Goal: Obtain resource: Download file/media

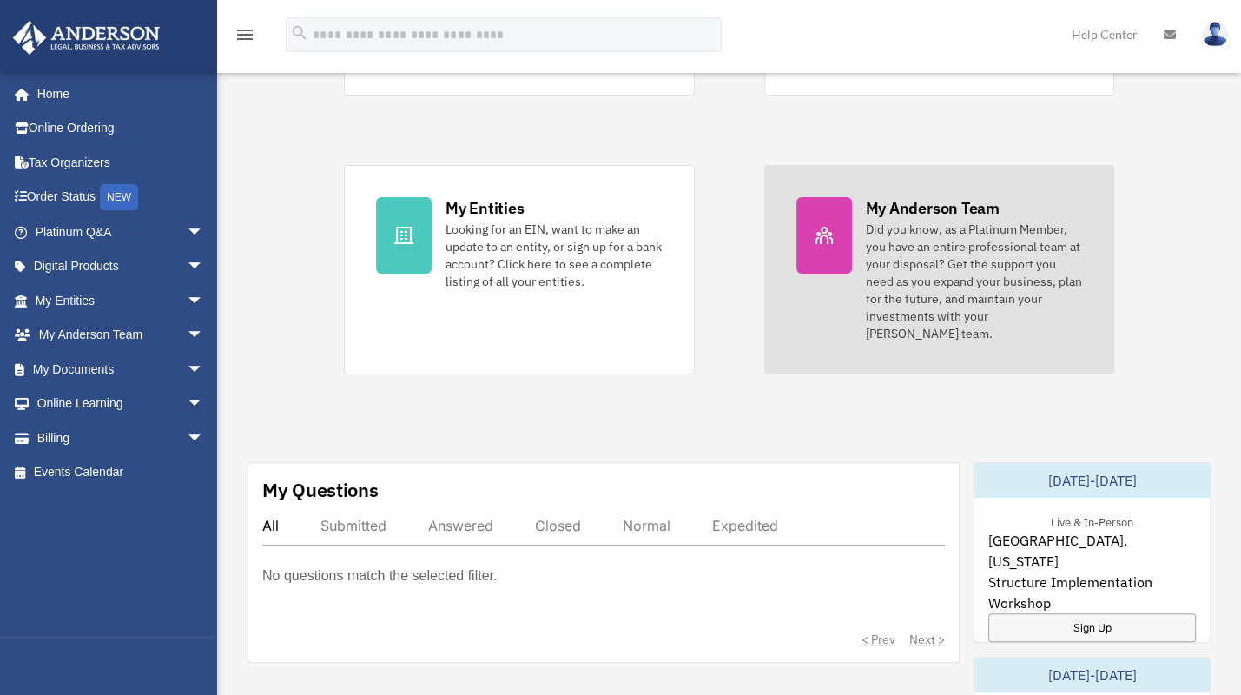
scroll to position [434, 0]
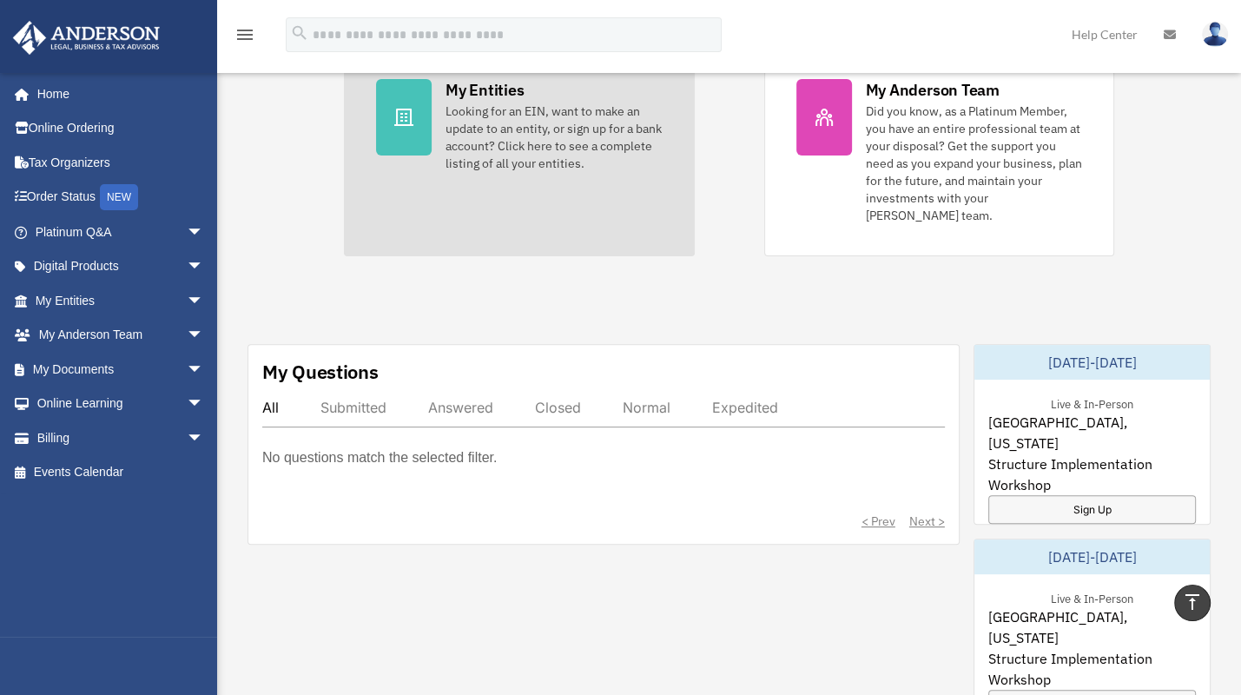
click at [538, 108] on div "Looking for an EIN, want to make an update to an entity, or sign up for a bank …" at bounding box center [553, 136] width 217 height 69
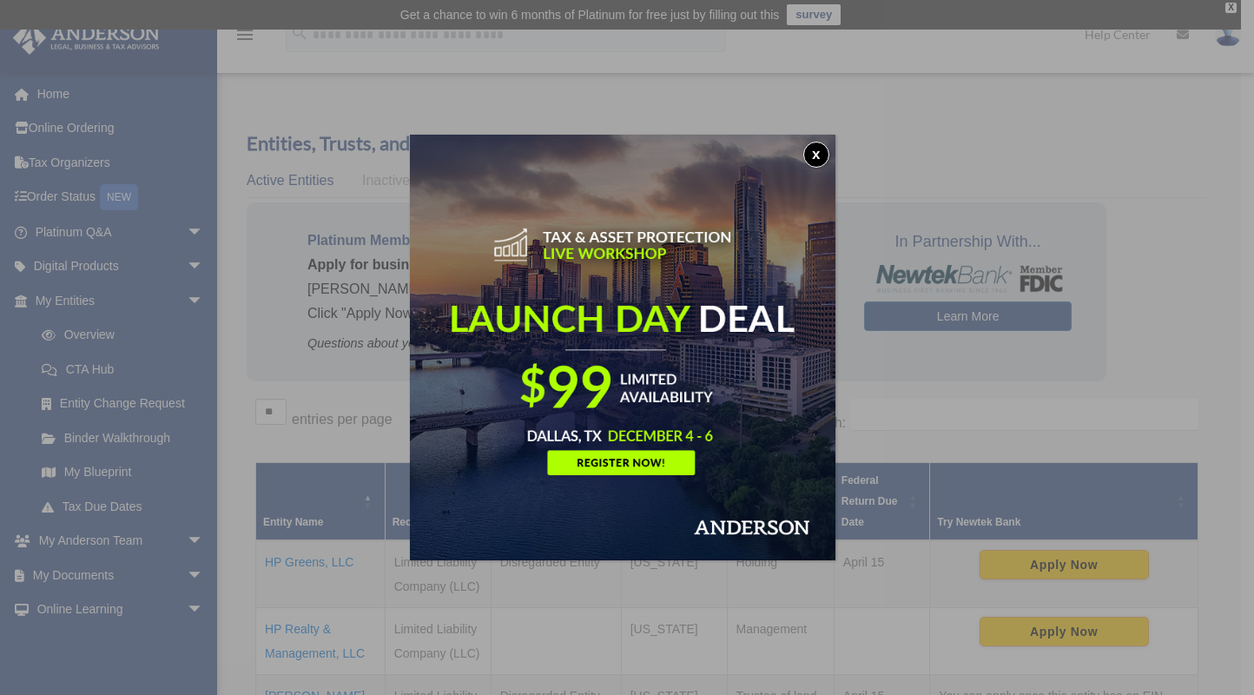
click at [815, 145] on button "x" at bounding box center [816, 155] width 26 height 26
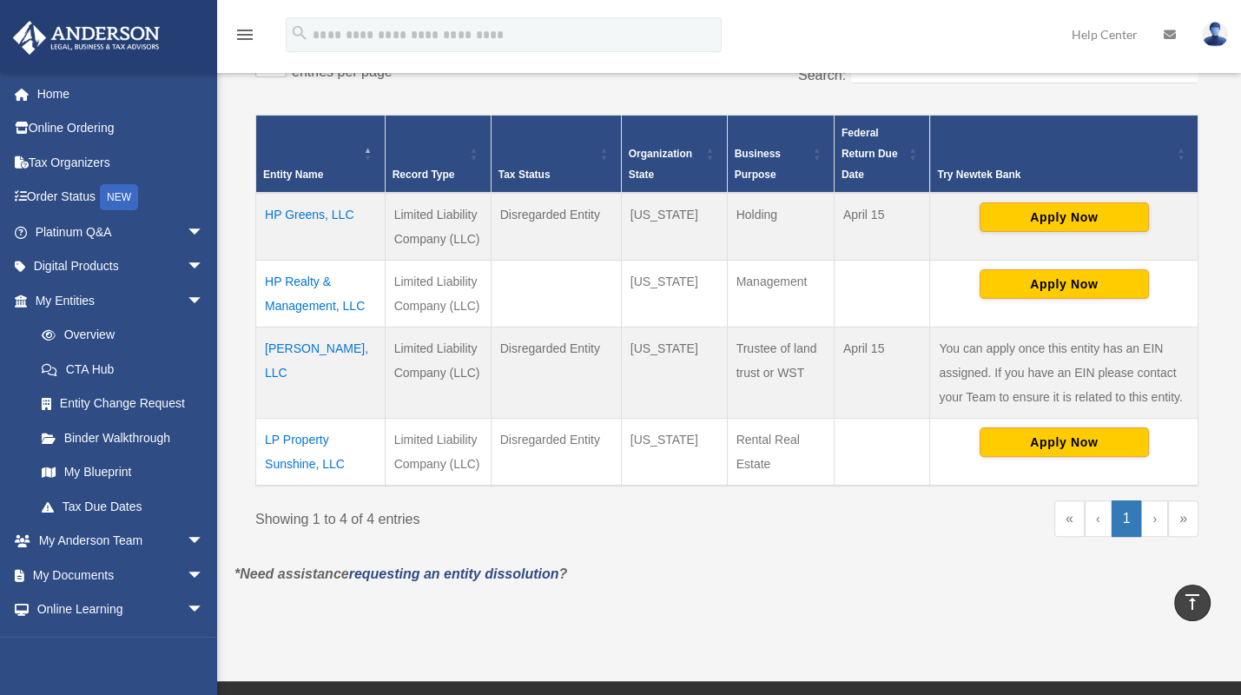
scroll to position [309, 0]
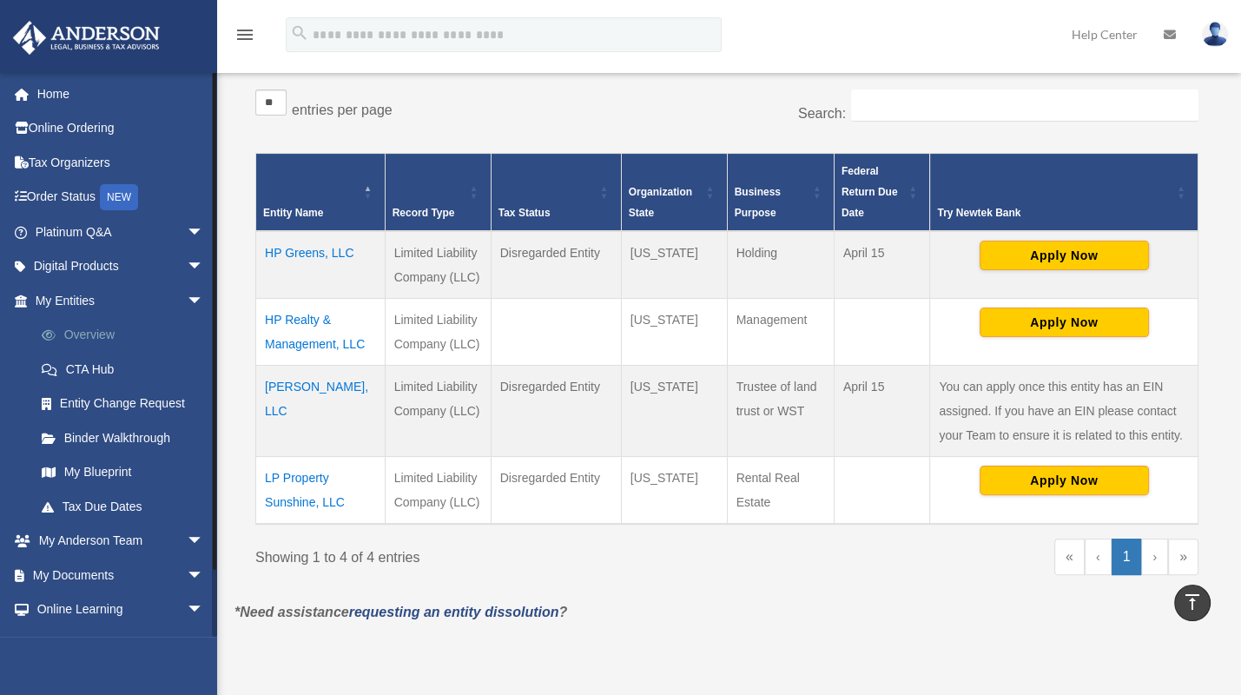
click at [63, 327] on link "Overview" at bounding box center [127, 335] width 206 height 35
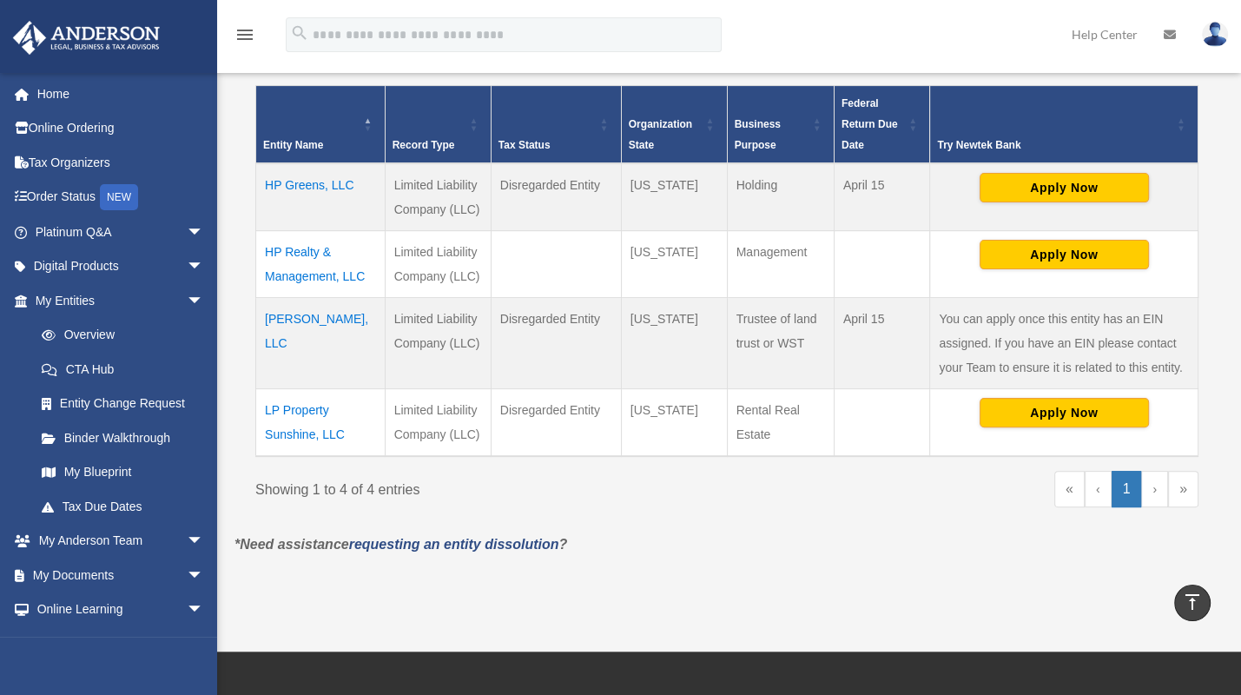
scroll to position [347, 0]
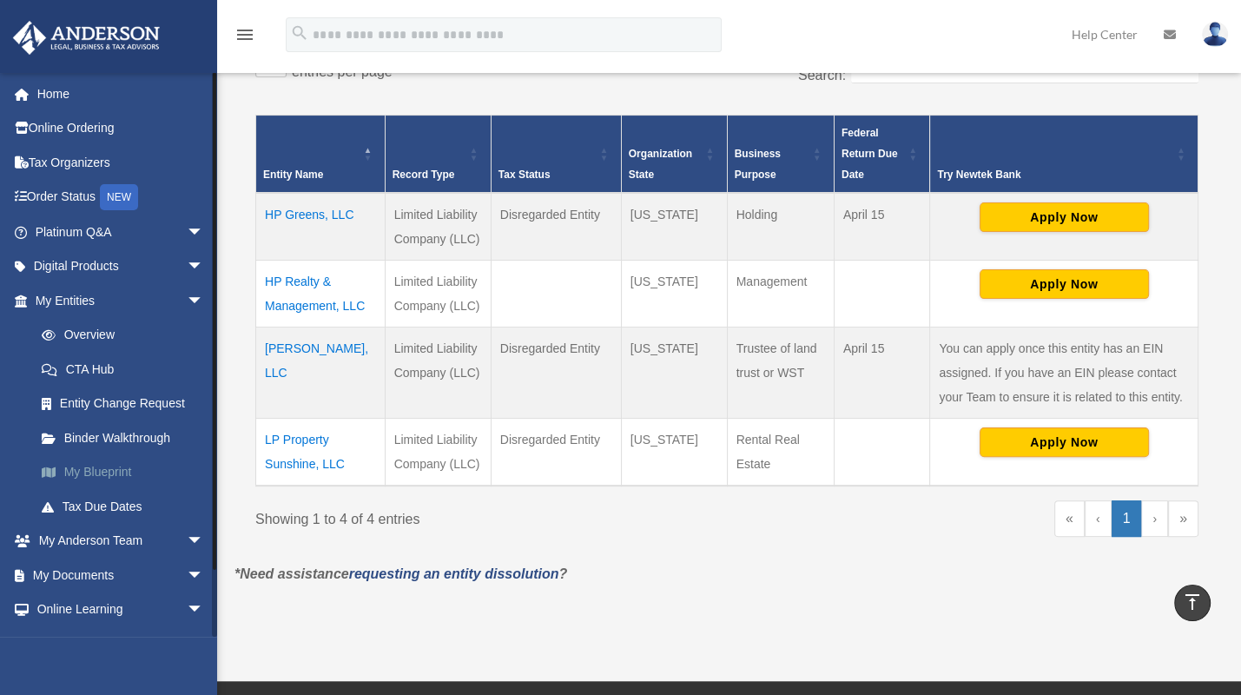
click at [98, 470] on link "My Blueprint" at bounding box center [127, 472] width 206 height 35
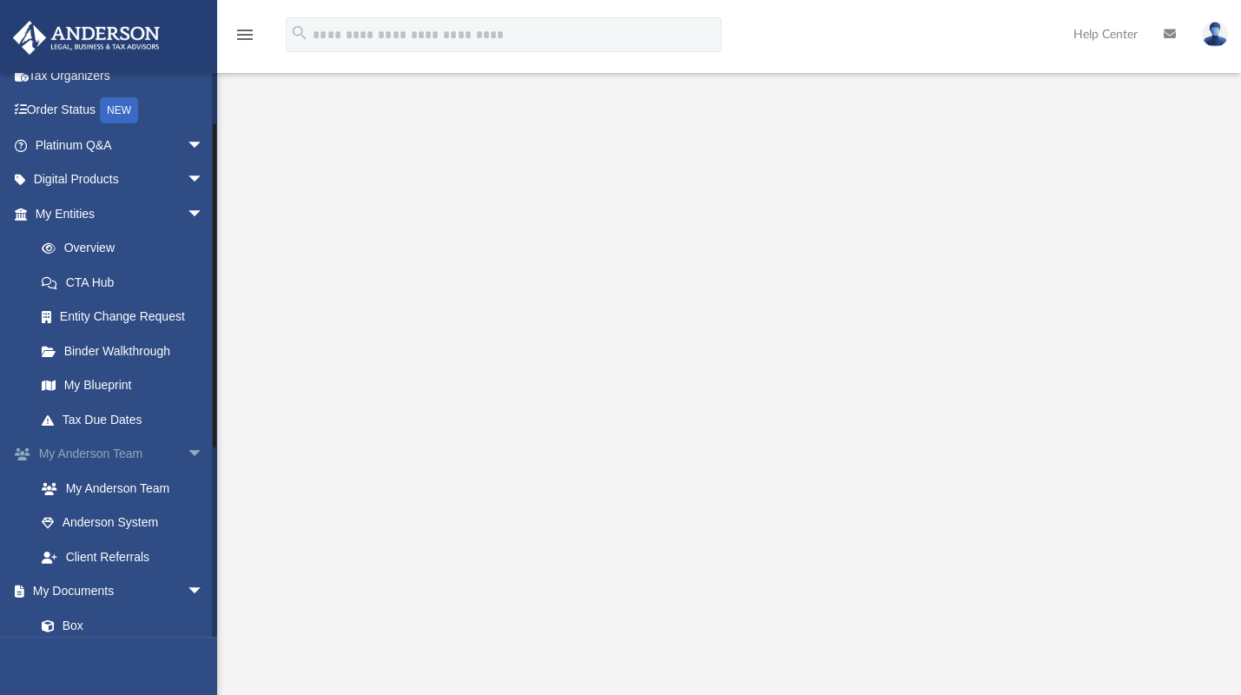
scroll to position [174, 0]
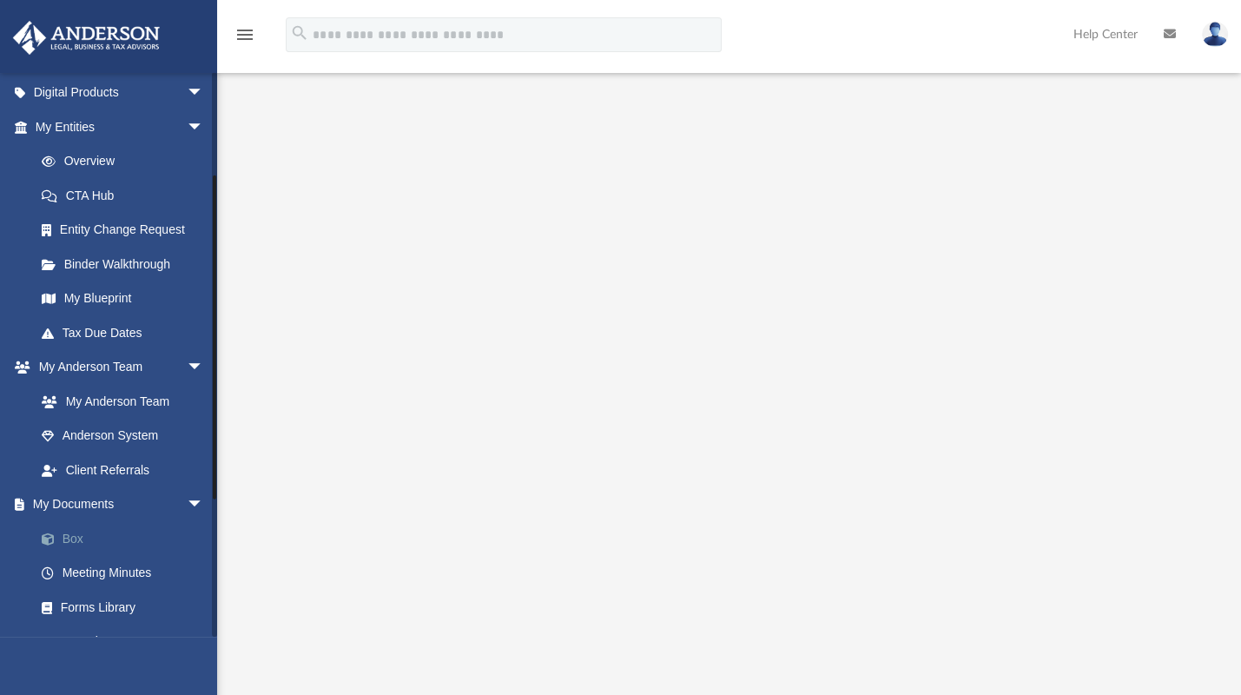
click at [67, 535] on link "Box" at bounding box center [127, 538] width 206 height 35
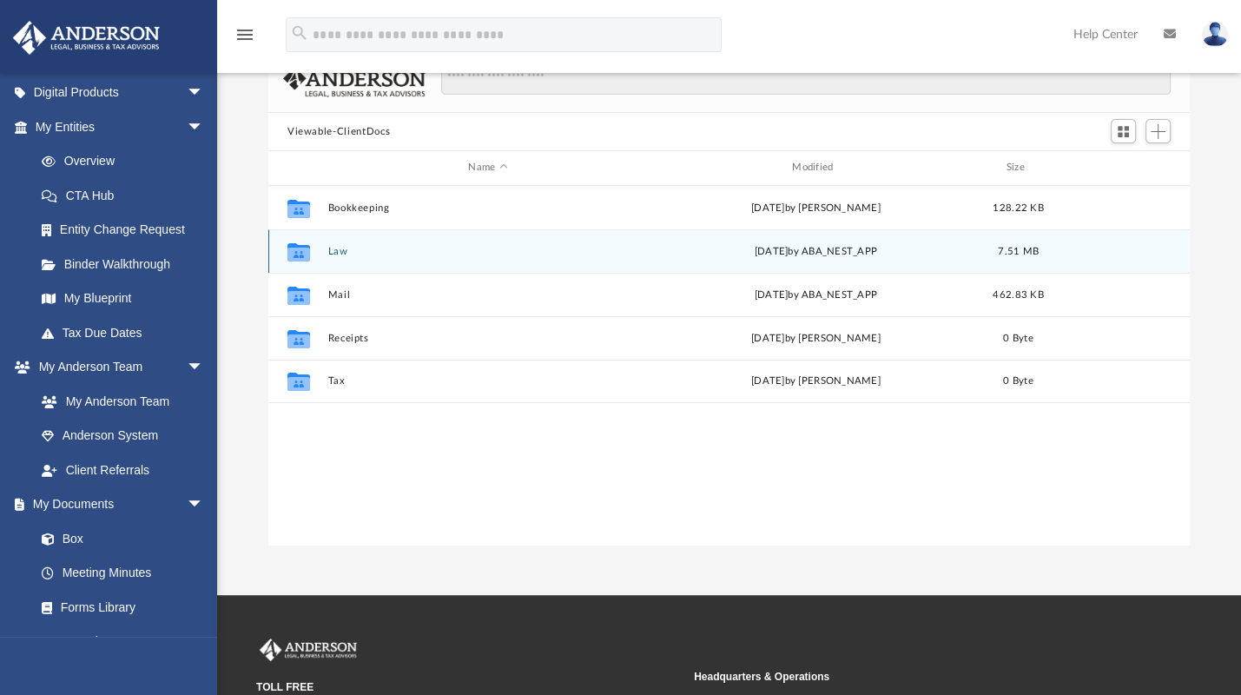
scroll to position [174, 0]
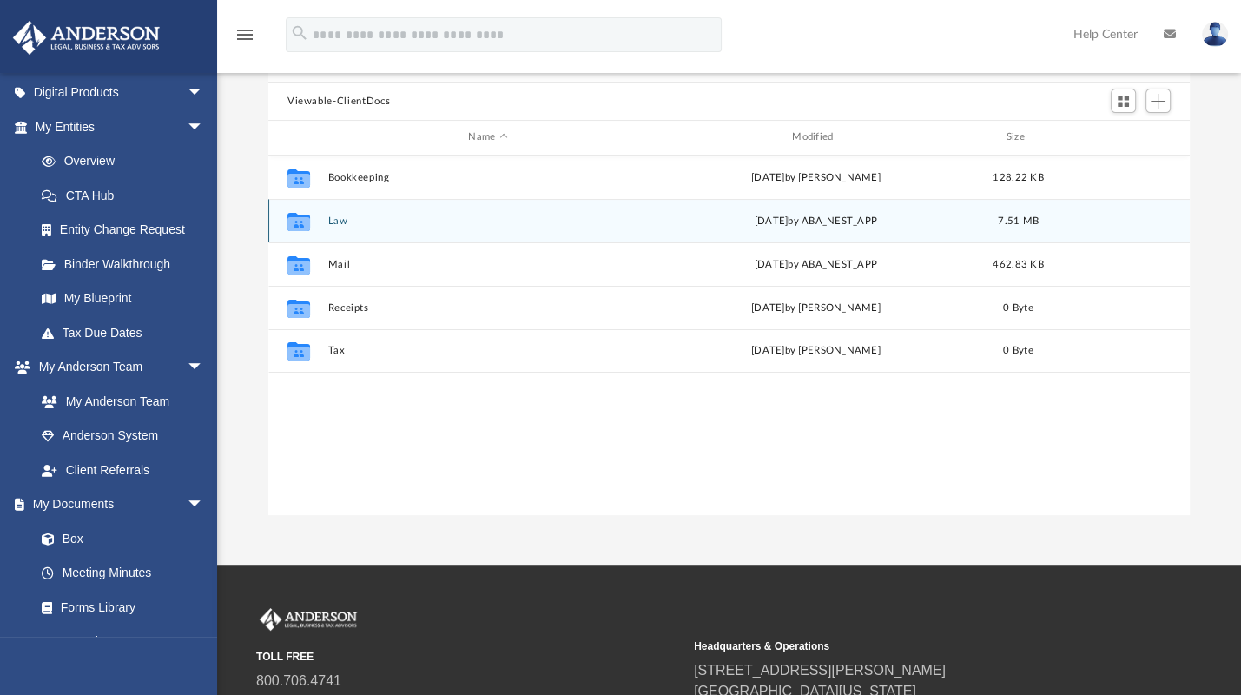
click at [375, 223] on button "Law" at bounding box center [487, 220] width 320 height 11
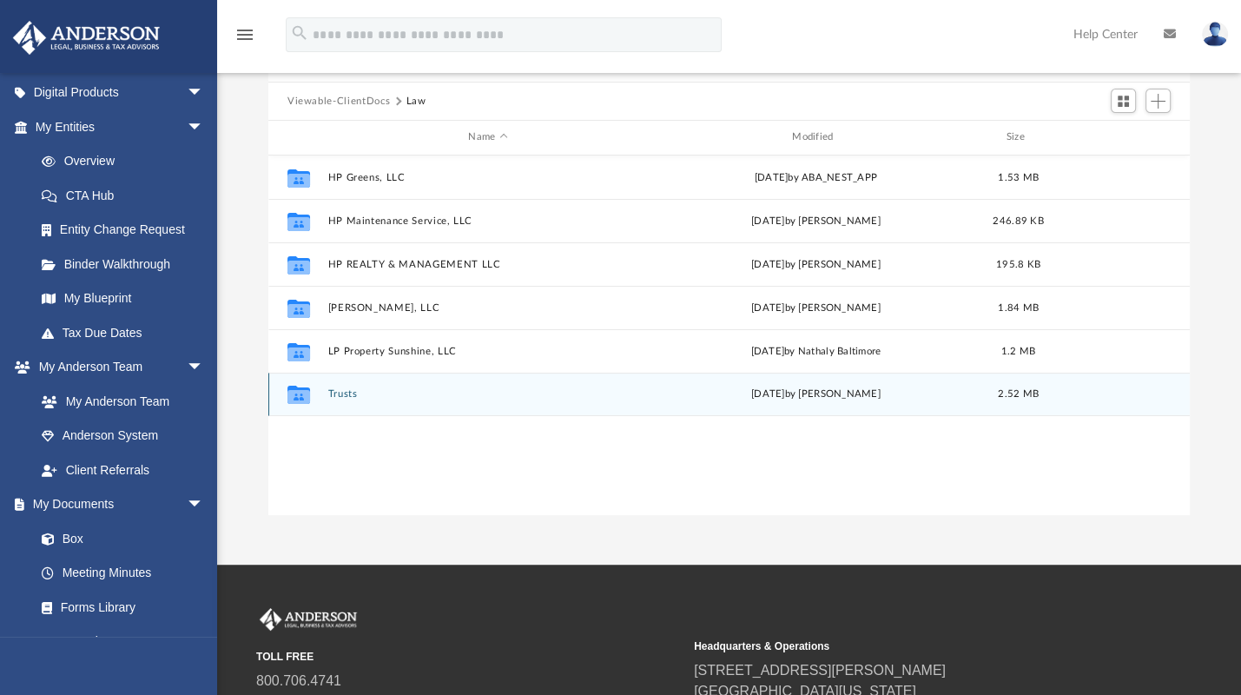
click at [366, 388] on button "Trusts" at bounding box center [487, 393] width 320 height 11
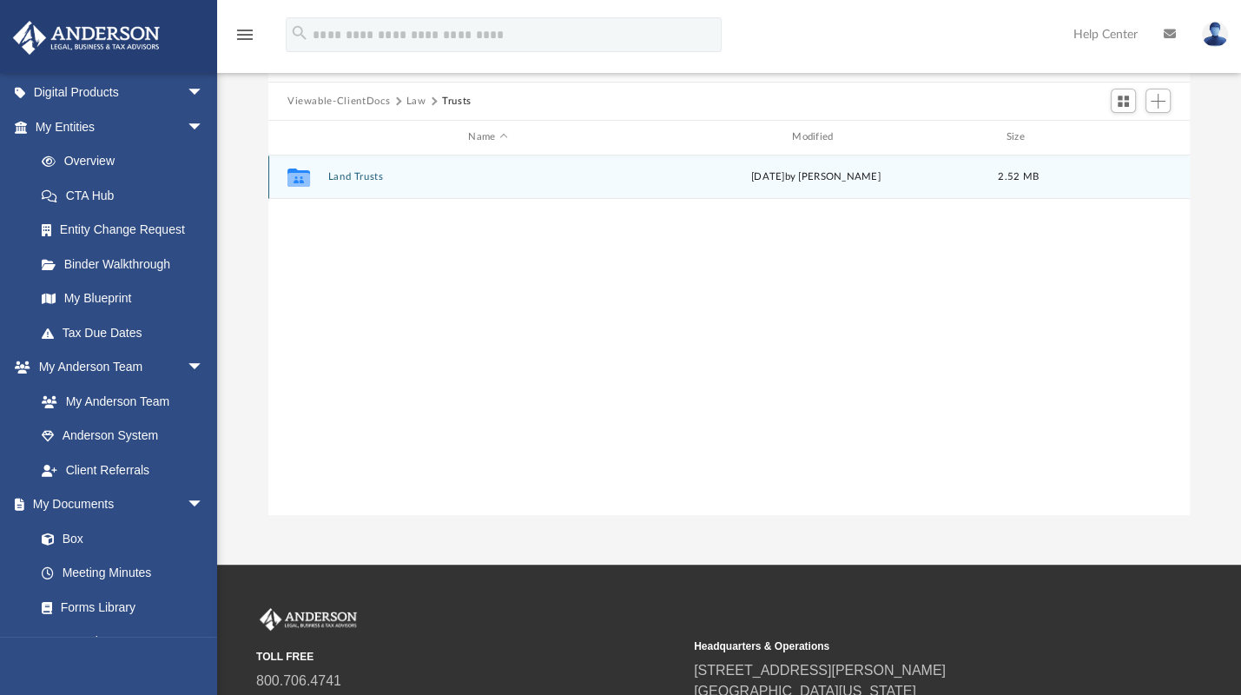
click at [377, 176] on button "Land Trusts" at bounding box center [487, 176] width 320 height 11
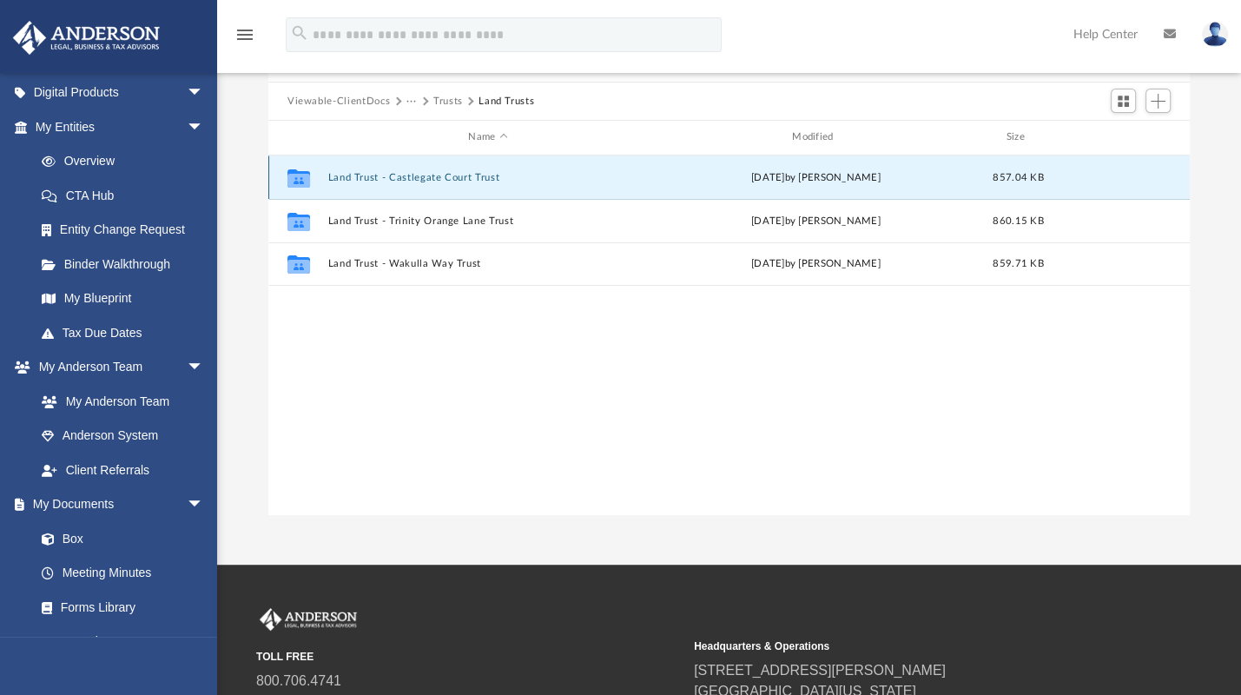
click at [476, 173] on button "Land Trust - Castlegate Court Trust" at bounding box center [487, 177] width 320 height 11
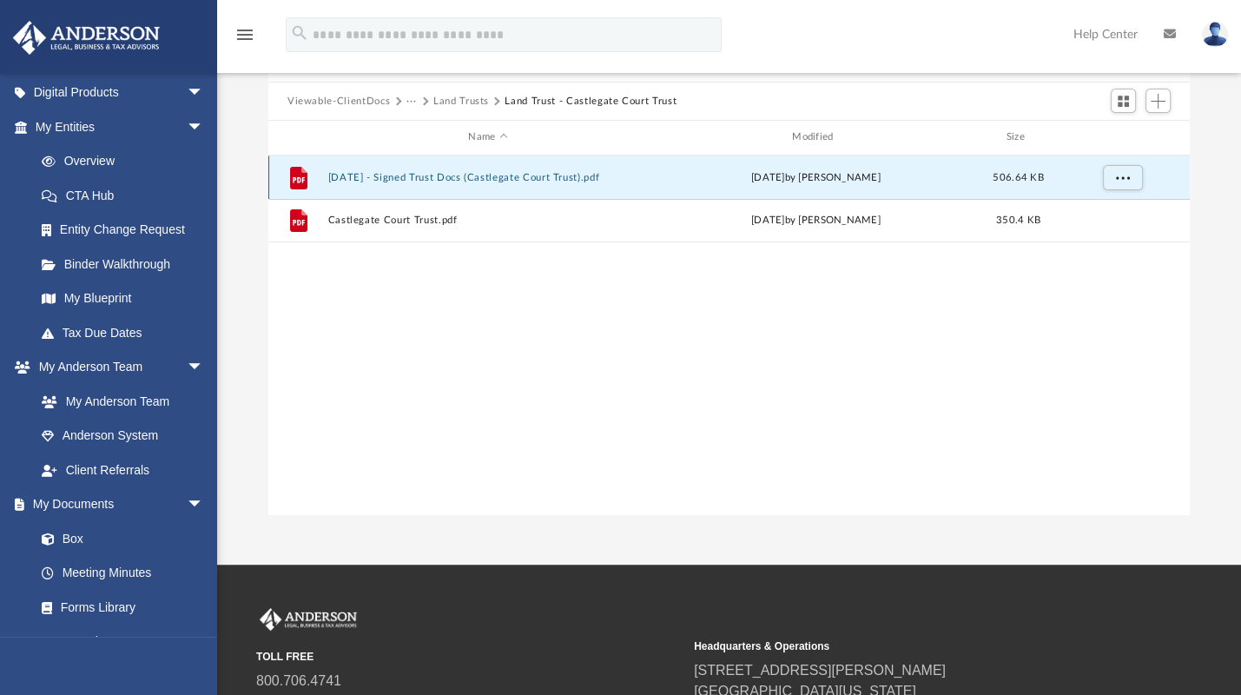
click at [422, 172] on button "[DATE] - Signed Trust Docs (Castlegate Court Trust).pdf" at bounding box center [487, 177] width 320 height 11
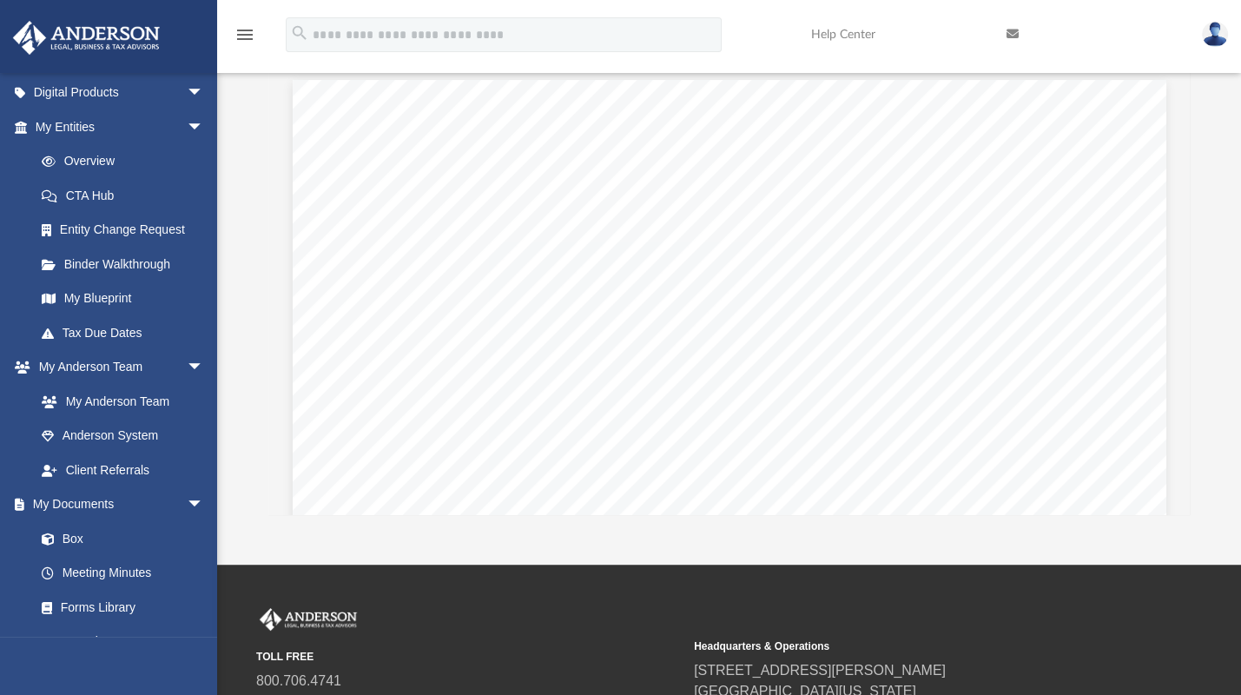
scroll to position [0, 0]
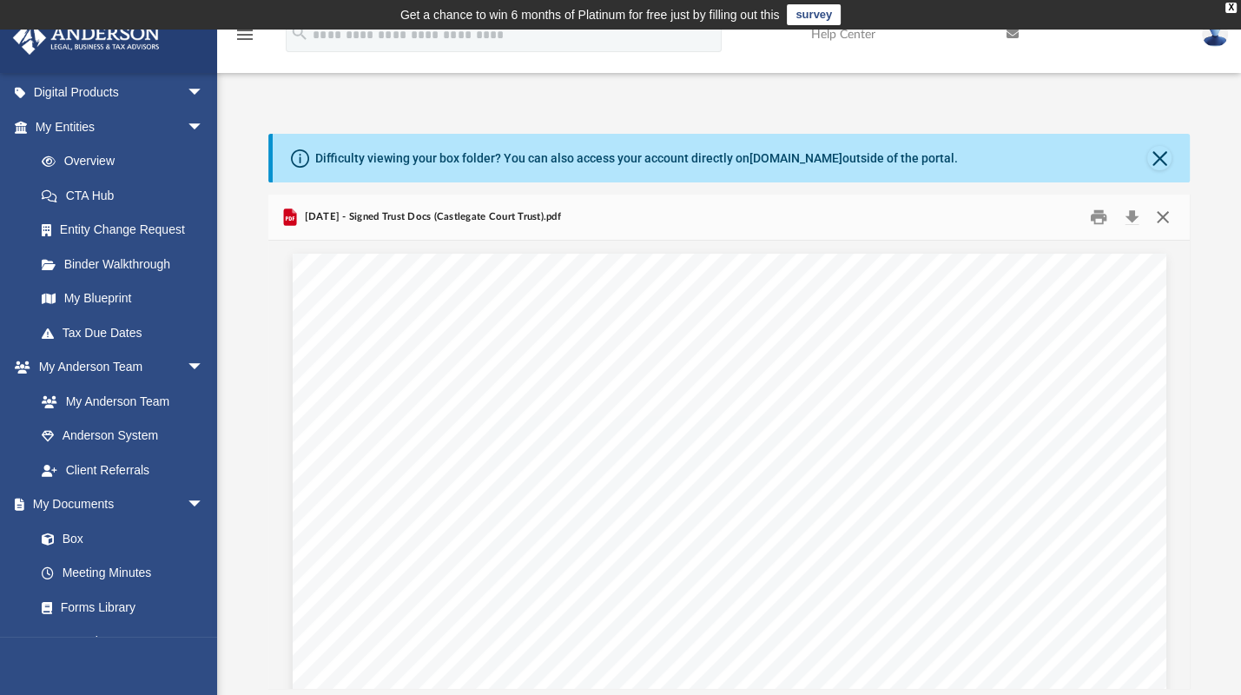
click at [1167, 214] on button "Close" at bounding box center [1162, 217] width 31 height 27
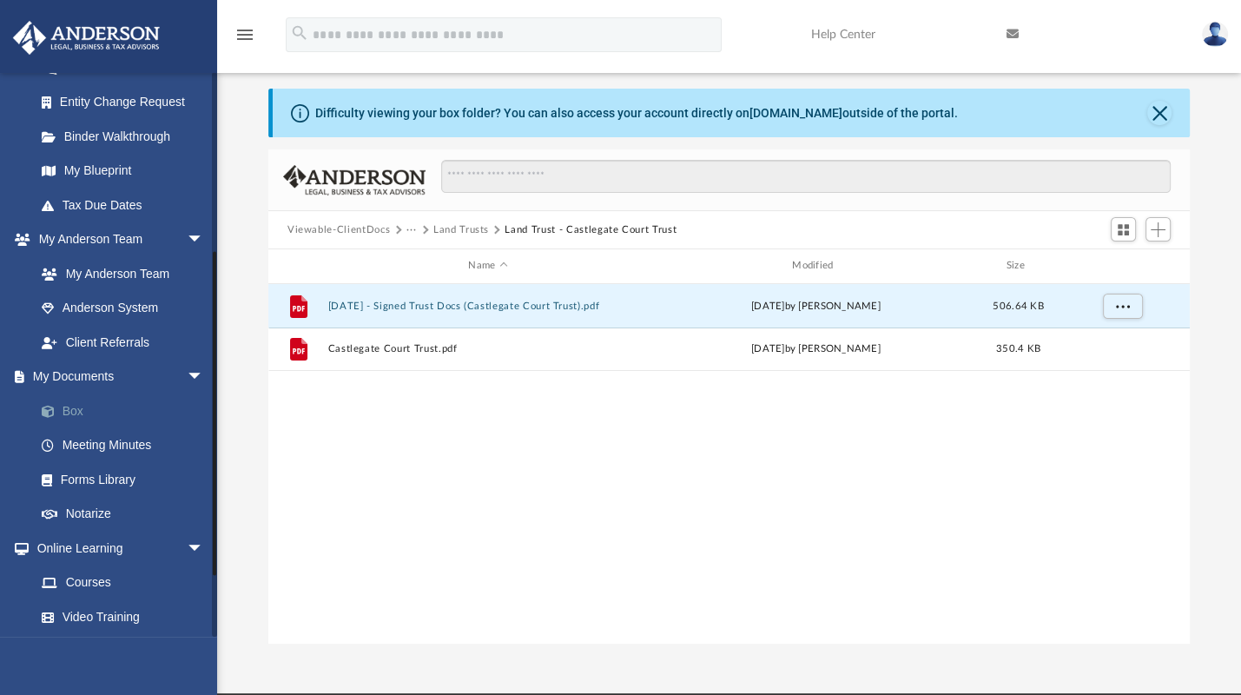
scroll to position [302, 0]
